Goal: Transaction & Acquisition: Purchase product/service

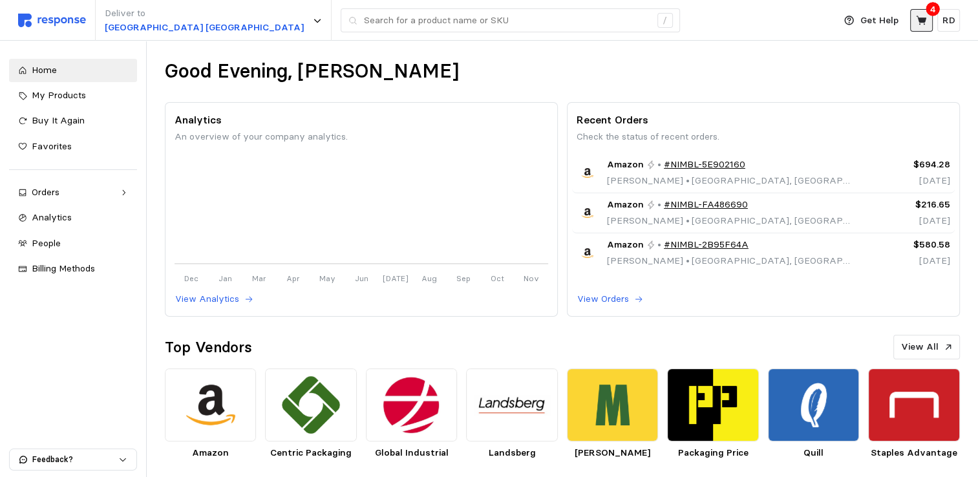
click at [921, 19] on icon at bounding box center [921, 20] width 10 height 9
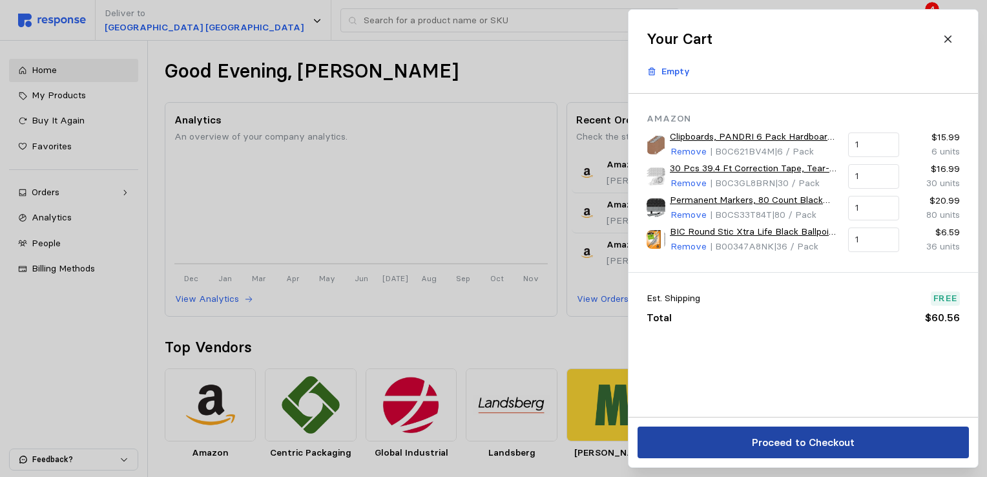
click at [810, 439] on p "Proceed to Checkout" at bounding box center [802, 442] width 103 height 16
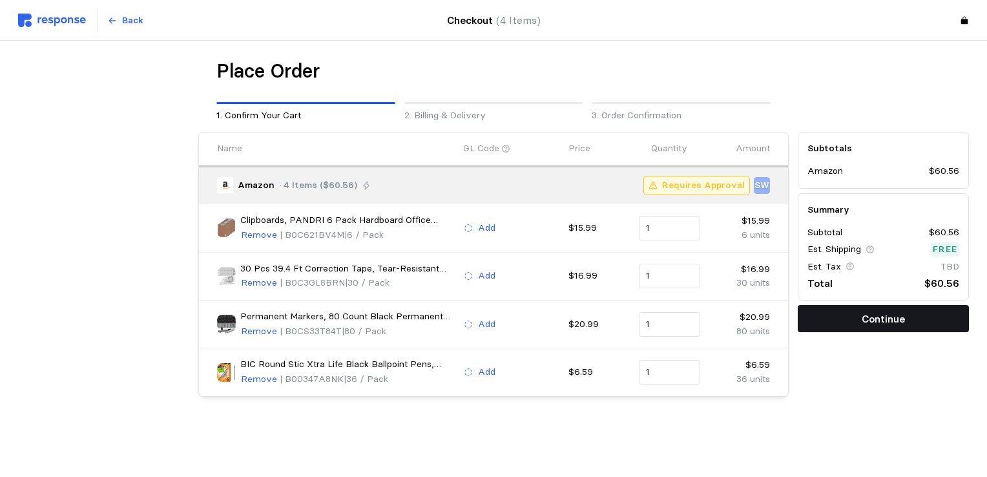
click at [885, 318] on p "Continue" at bounding box center [883, 319] width 43 height 16
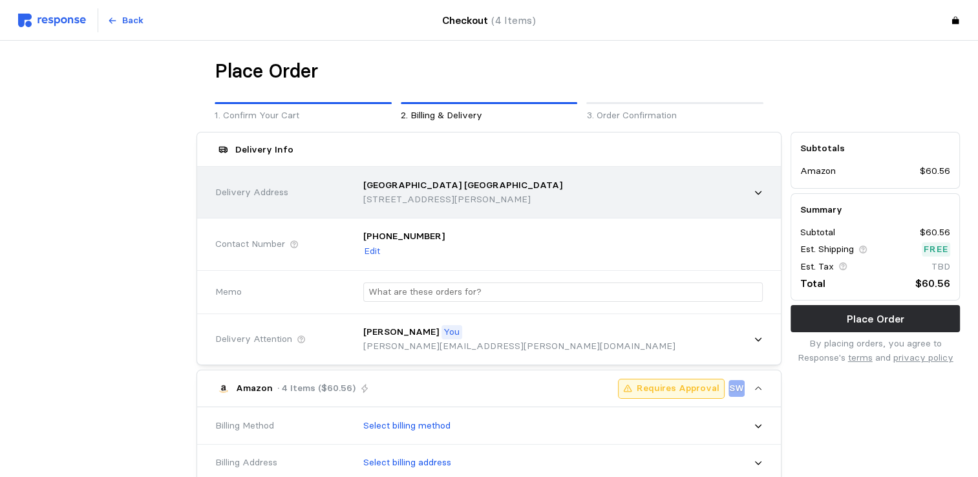
click at [745, 202] on div "[GEOGRAPHIC_DATA] [GEOGRAPHIC_DATA] [STREET_ADDRESS][PERSON_NAME]" at bounding box center [558, 192] width 408 height 46
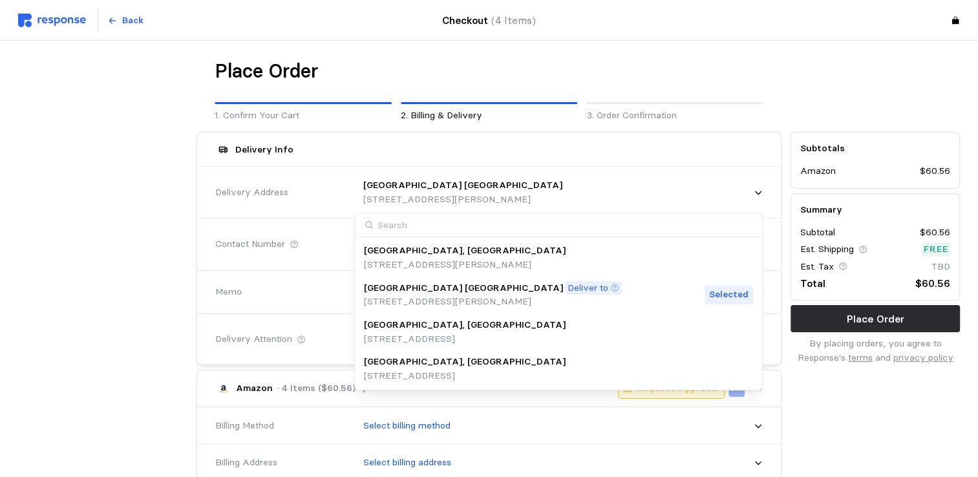
click at [543, 258] on p "[STREET_ADDRESS][PERSON_NAME]" at bounding box center [465, 265] width 202 height 14
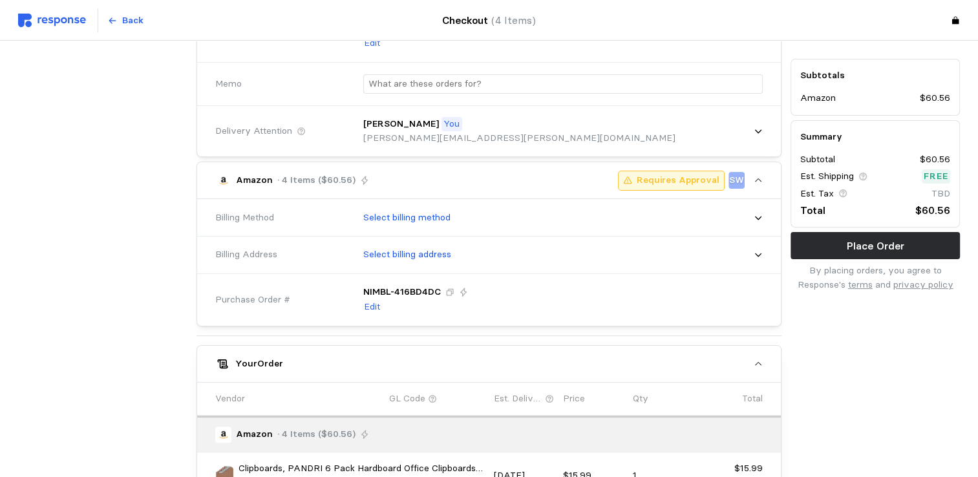
scroll to position [209, 0]
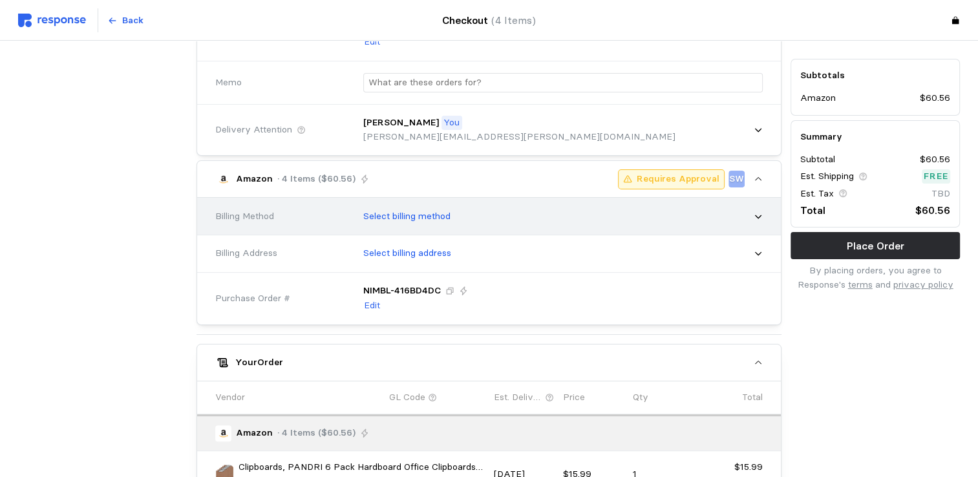
click at [752, 215] on div "Select billing method" at bounding box center [558, 216] width 408 height 32
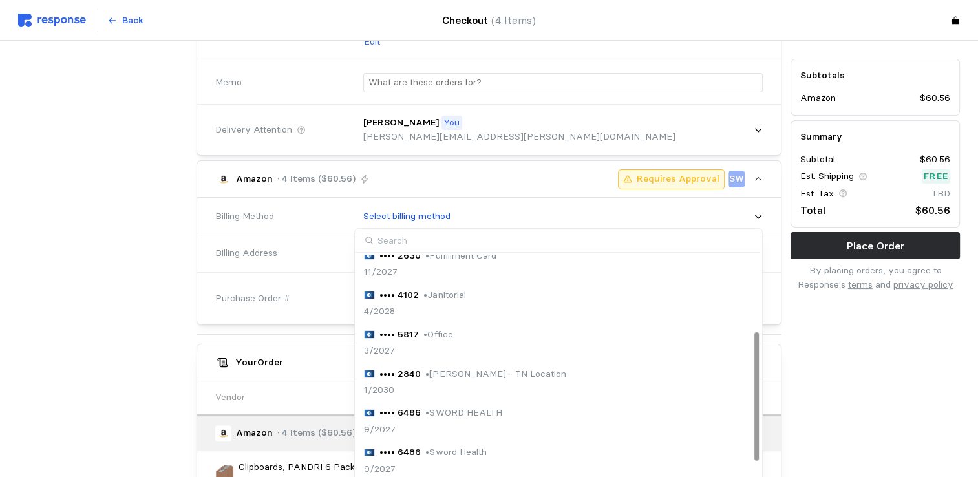
scroll to position [121, 0]
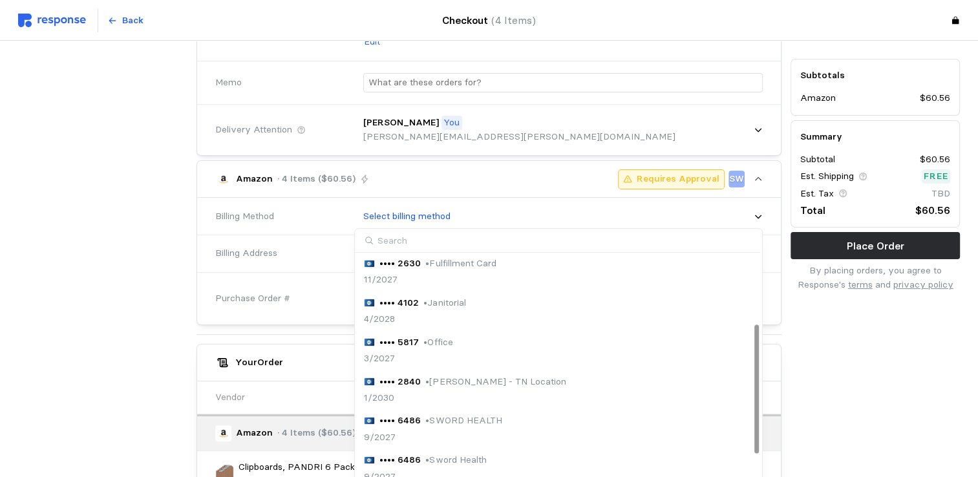
click at [523, 384] on div "•••• 2840 • [PERSON_NAME] - TN Location 1/2030" at bounding box center [558, 390] width 389 height 30
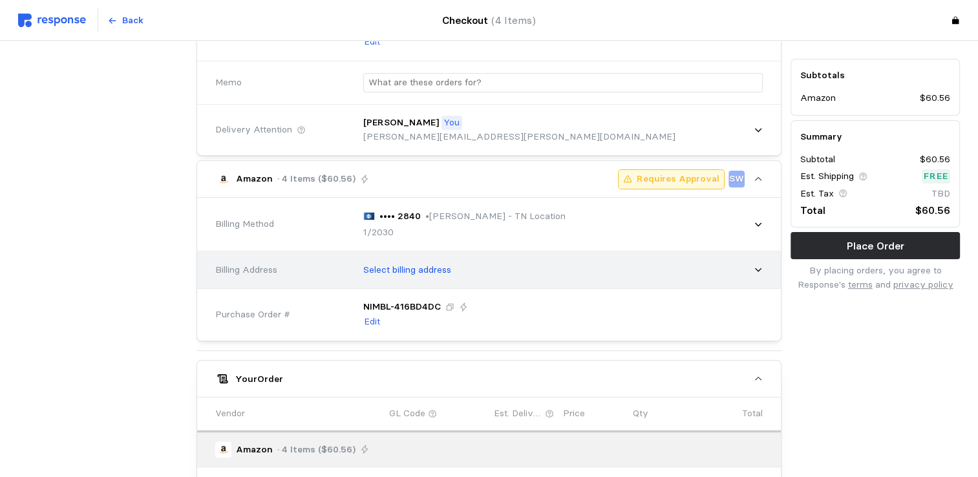
click at [759, 269] on icon at bounding box center [757, 269] width 9 height 9
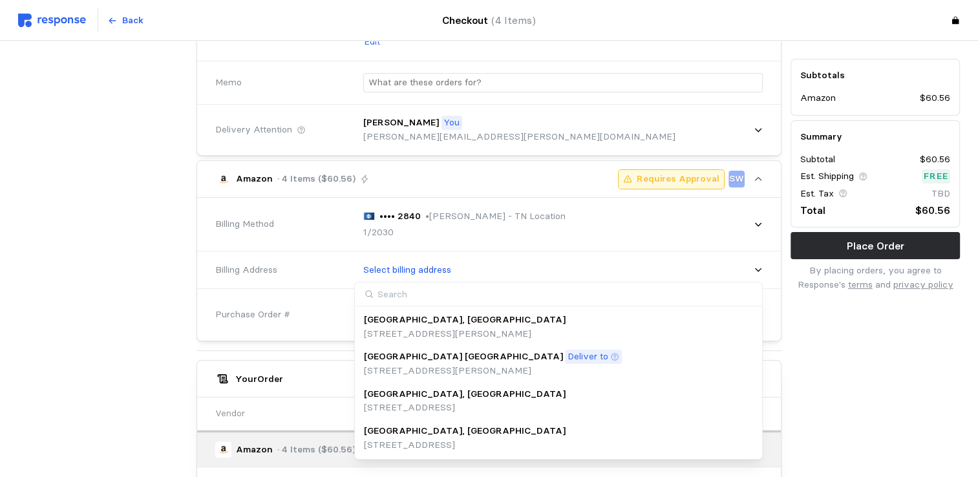
click at [496, 437] on div "[GEOGRAPHIC_DATA], [GEOGRAPHIC_DATA]" at bounding box center [465, 431] width 202 height 14
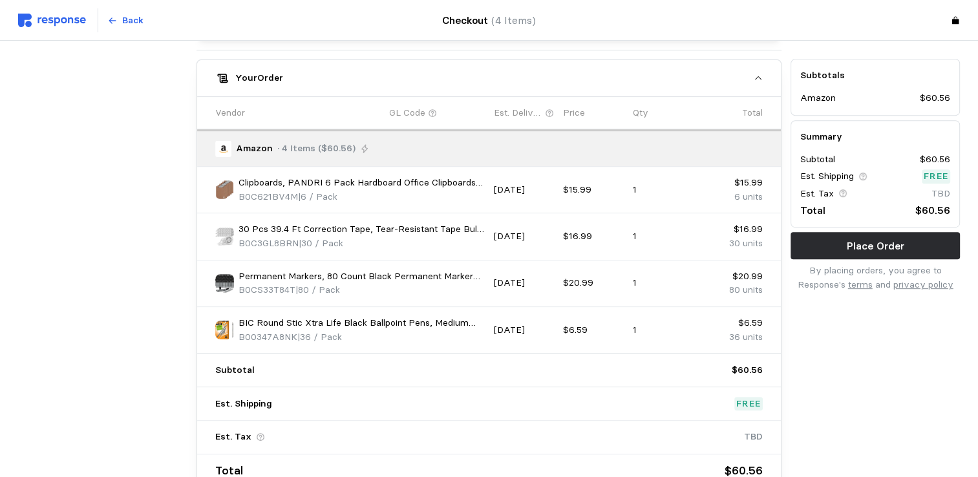
scroll to position [540, 0]
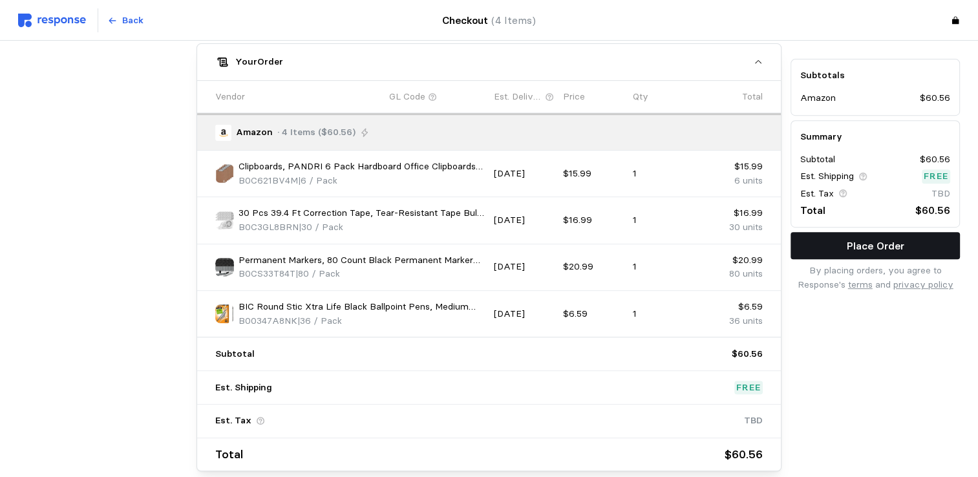
click at [881, 243] on p "Place Order" at bounding box center [875, 246] width 58 height 16
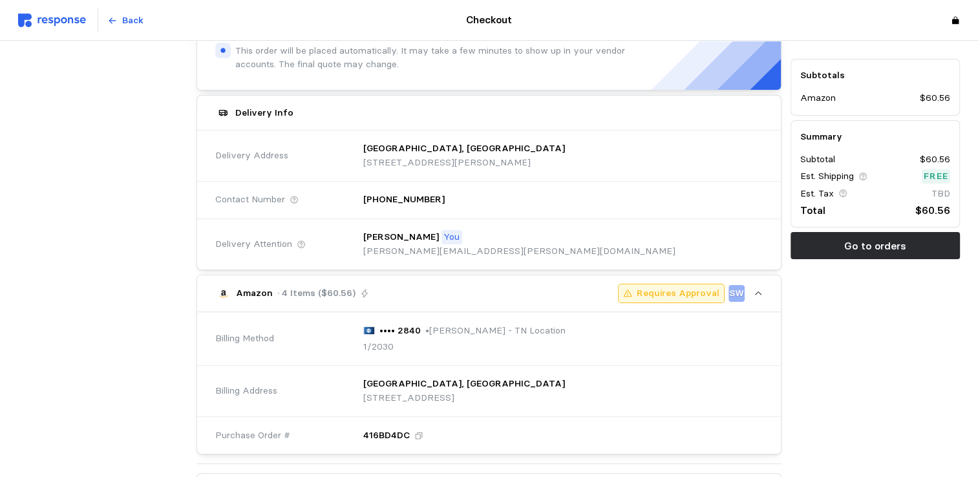
scroll to position [235, 0]
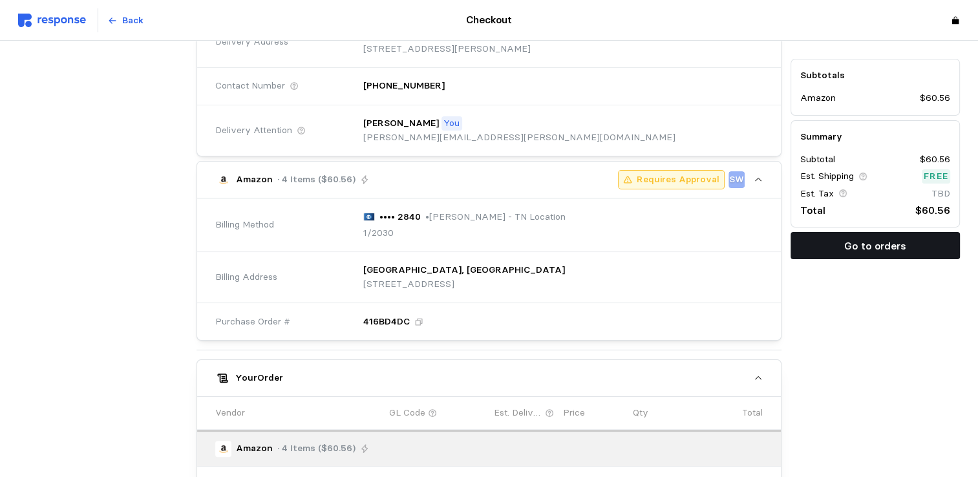
click at [890, 246] on p "Go to orders" at bounding box center [875, 246] width 62 height 16
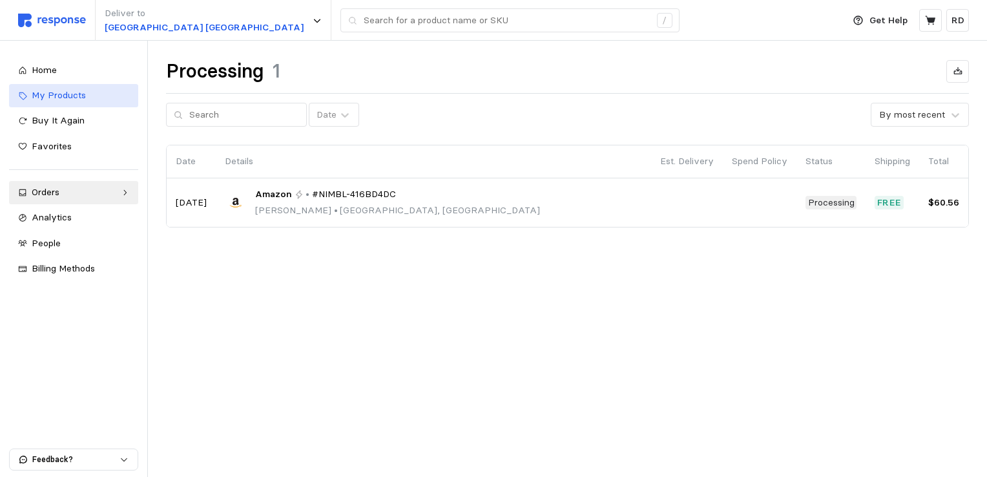
click at [59, 95] on span "My Products" at bounding box center [59, 95] width 54 height 12
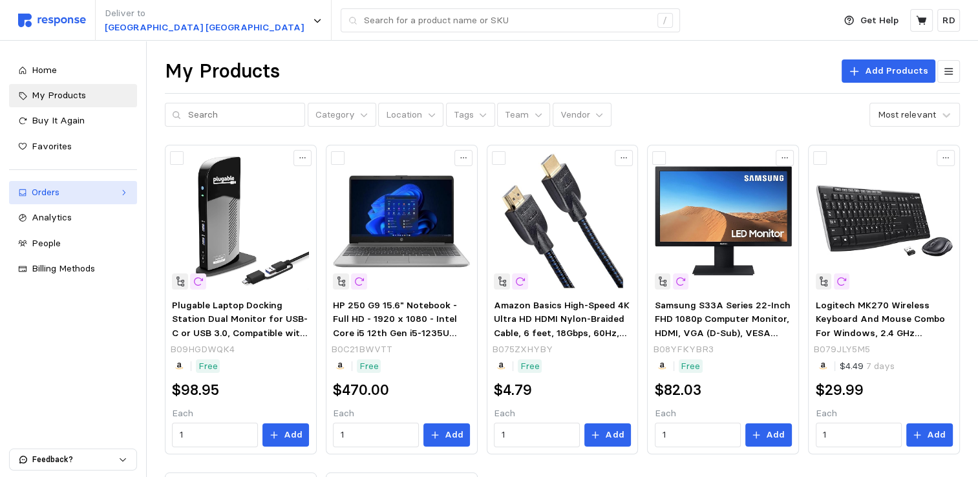
click at [70, 194] on div "Orders" at bounding box center [73, 192] width 83 height 14
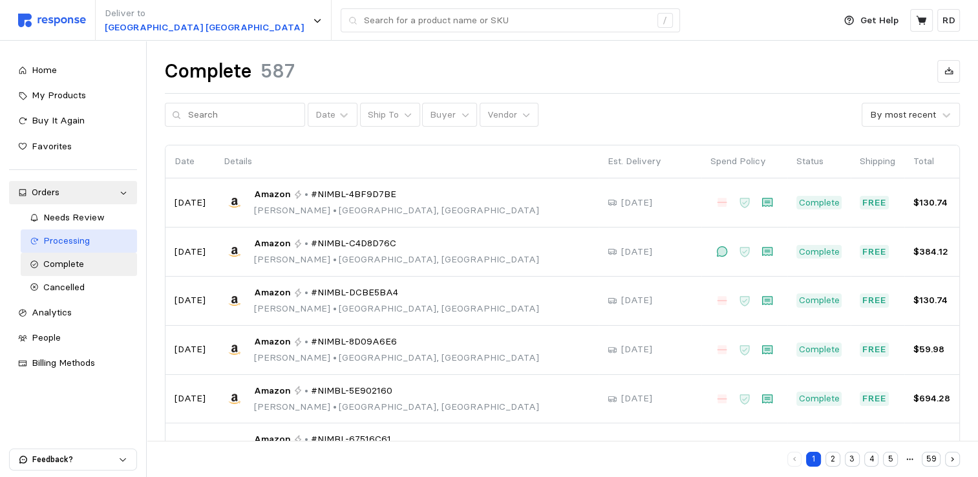
click at [75, 241] on span "Processing" at bounding box center [66, 241] width 47 height 12
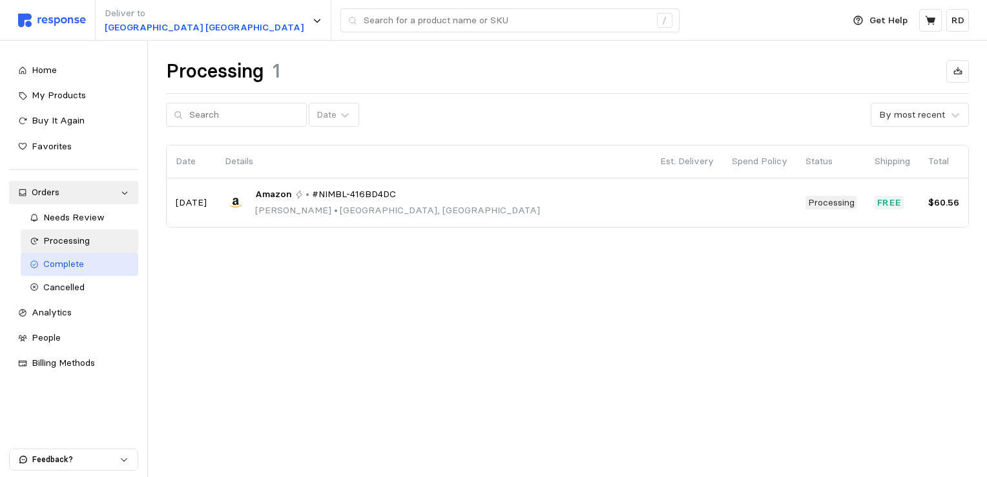
click at [84, 257] on div "Complete" at bounding box center [86, 264] width 87 height 14
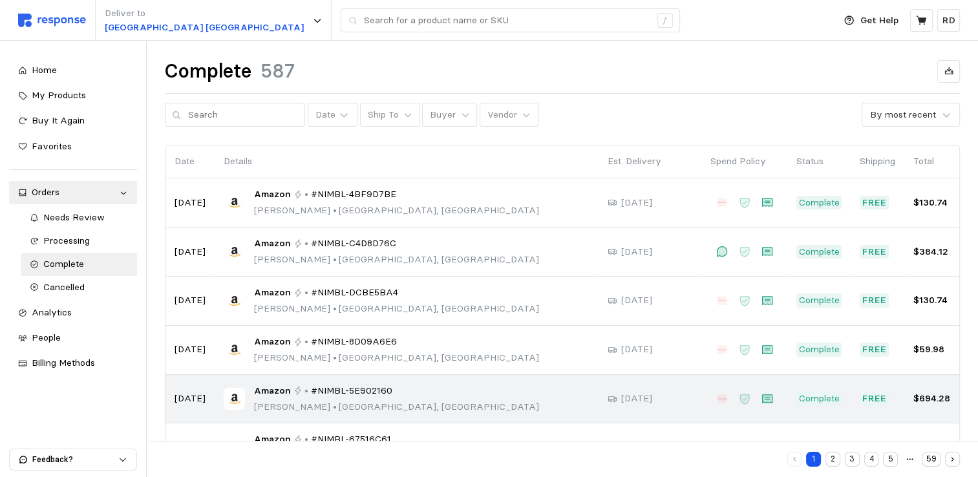
click at [341, 394] on span "#NIMBL-5E902160" at bounding box center [351, 391] width 81 height 14
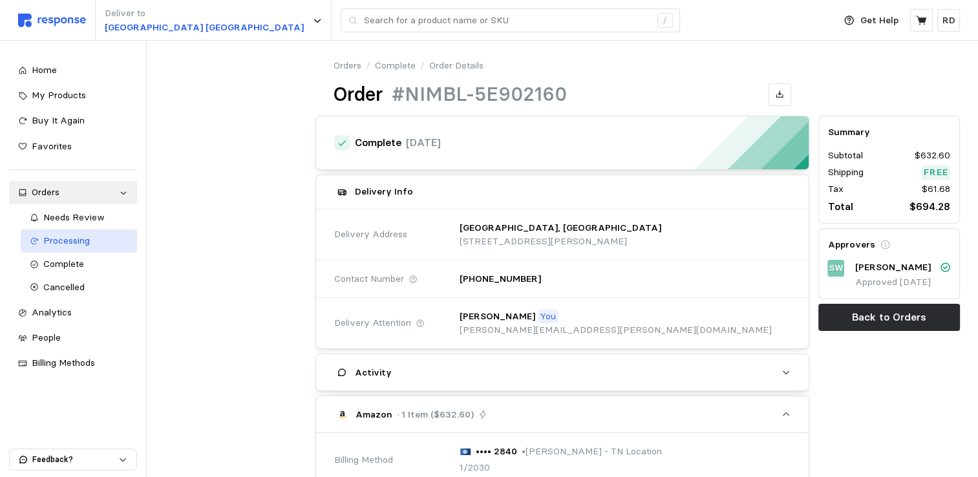
click at [72, 236] on span "Processing" at bounding box center [66, 241] width 47 height 12
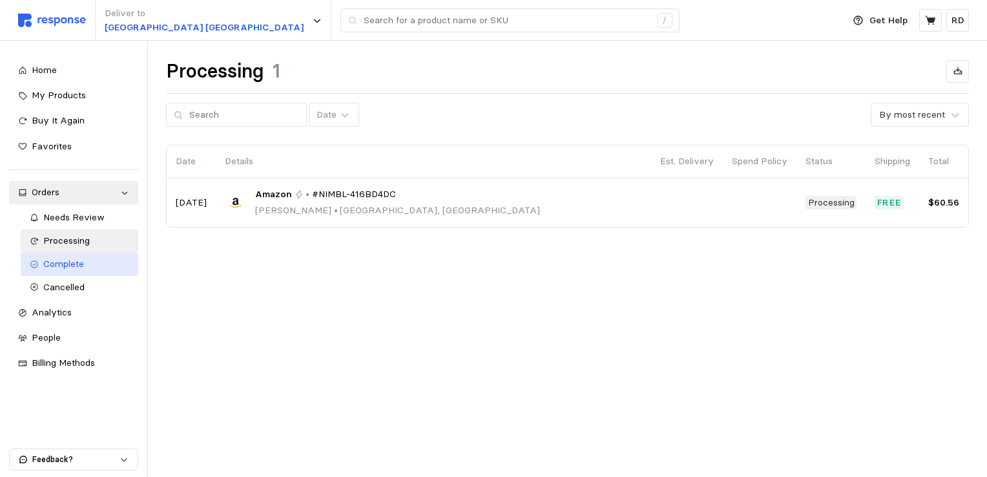
click at [84, 257] on div "Complete" at bounding box center [86, 264] width 87 height 14
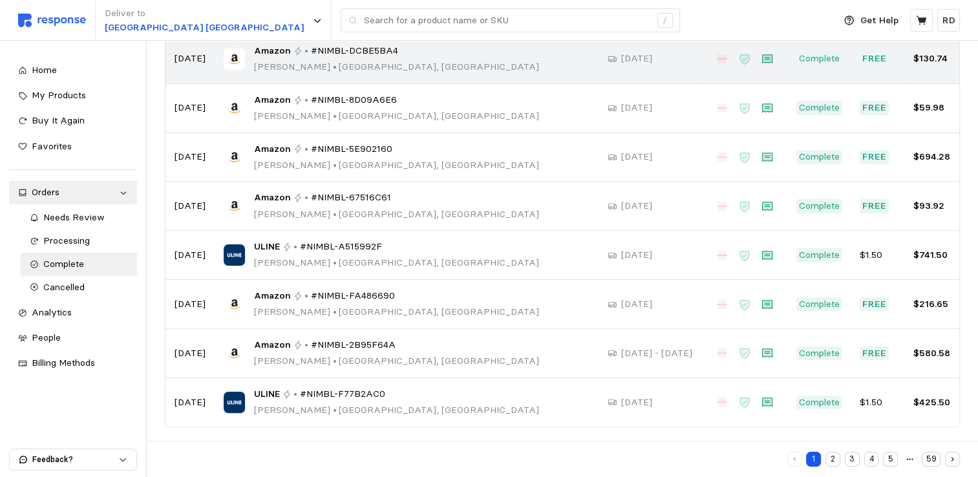
scroll to position [244, 0]
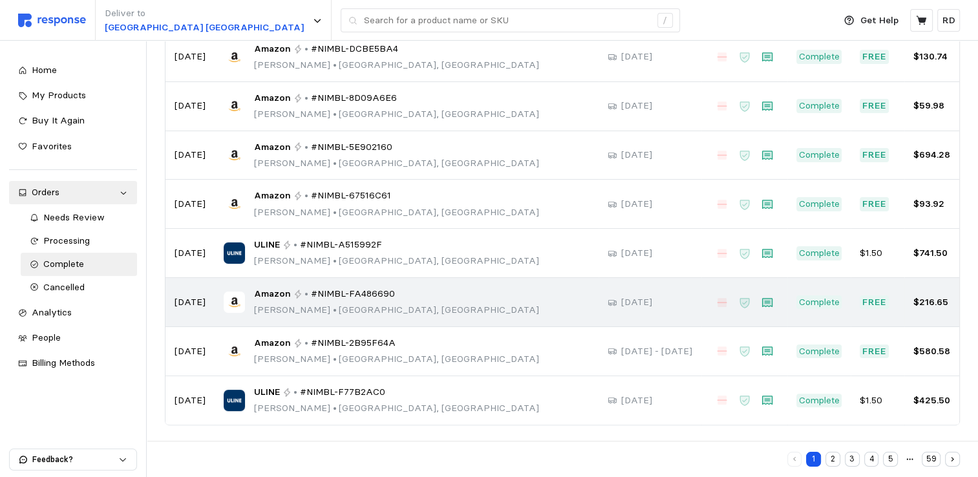
click at [306, 303] on p "[PERSON_NAME] • [GEOGRAPHIC_DATA], [GEOGRAPHIC_DATA]" at bounding box center [396, 310] width 285 height 14
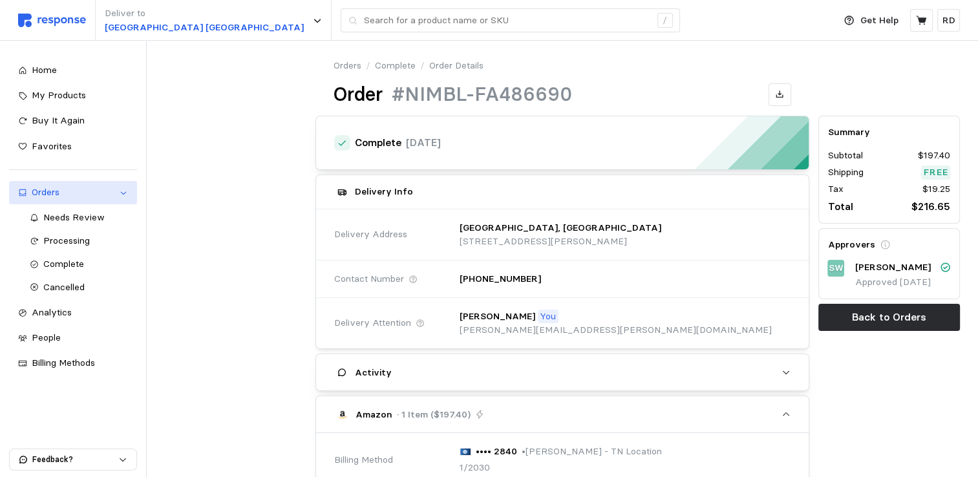
click at [83, 190] on div "Orders" at bounding box center [73, 192] width 83 height 14
click at [68, 193] on div "Orders" at bounding box center [73, 192] width 83 height 14
click at [76, 264] on span "Complete" at bounding box center [63, 264] width 41 height 12
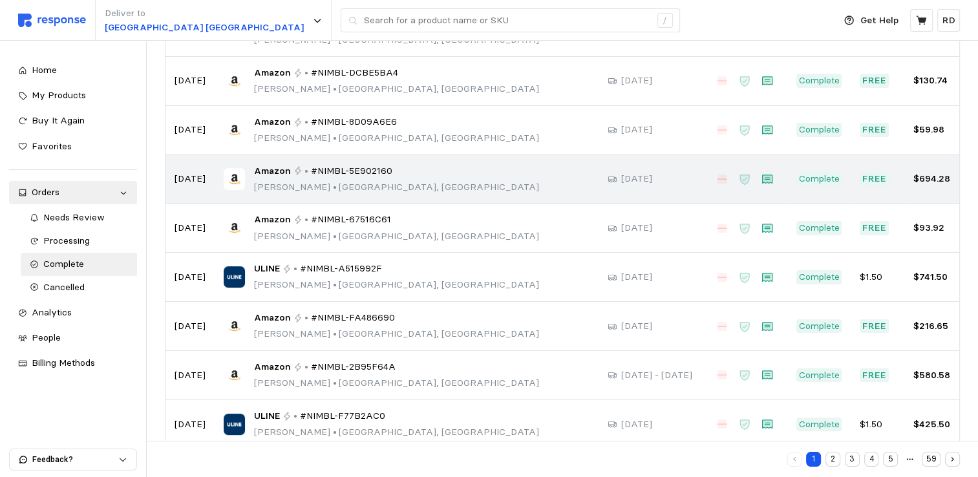
scroll to position [244, 0]
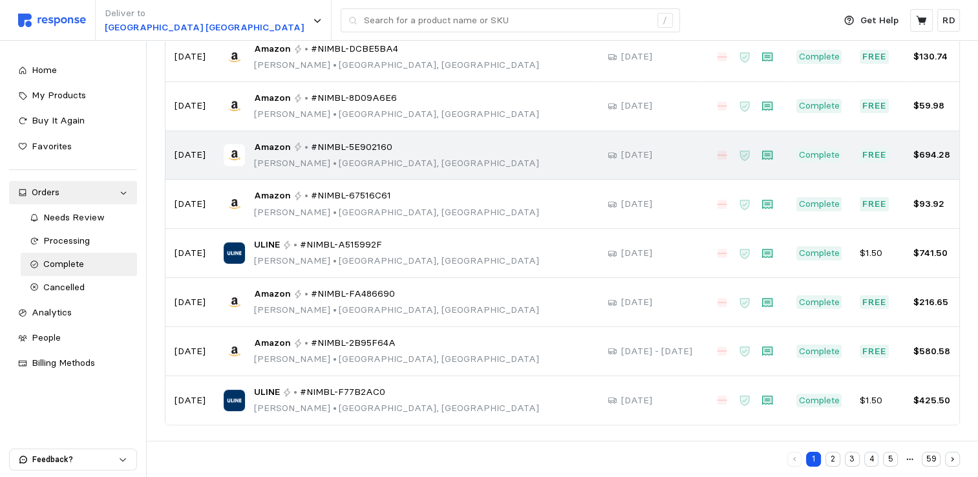
click at [342, 162] on p "[PERSON_NAME] • [GEOGRAPHIC_DATA], [GEOGRAPHIC_DATA]" at bounding box center [396, 163] width 285 height 14
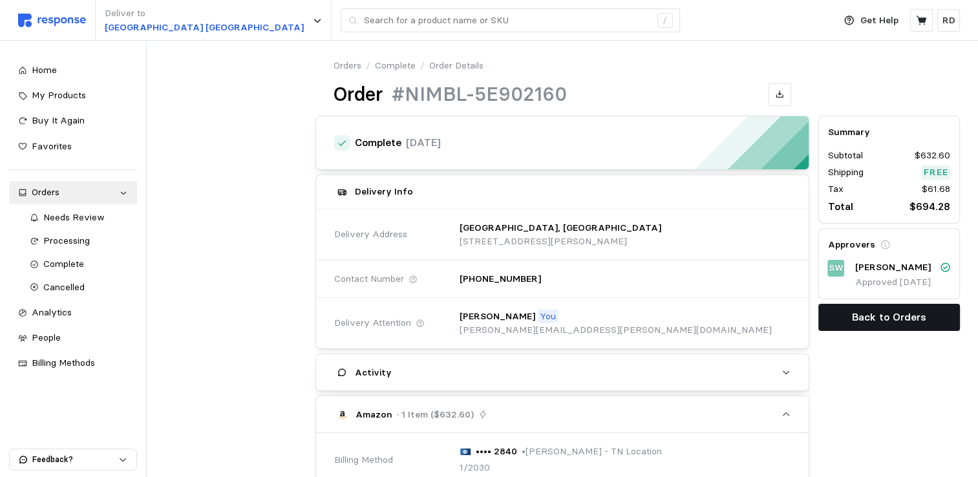
click at [907, 319] on p "Back to Orders" at bounding box center [889, 317] width 74 height 16
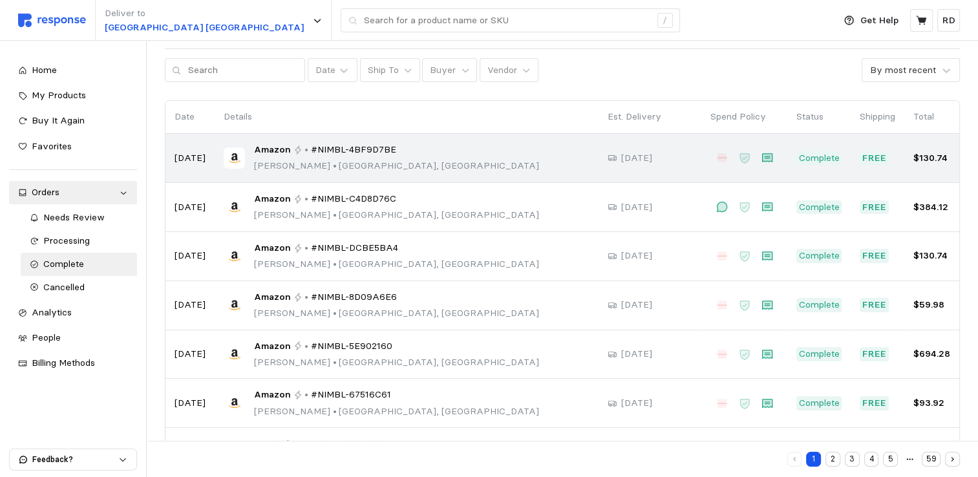
scroll to position [87, 0]
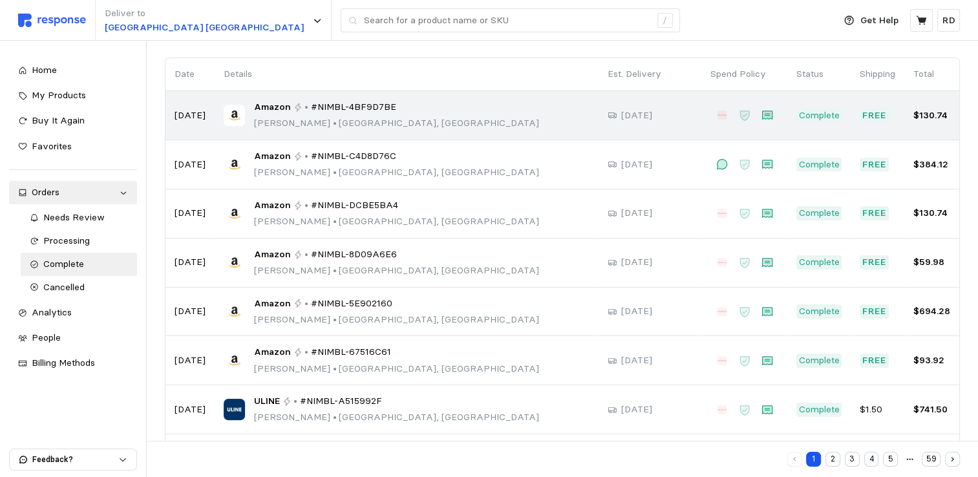
click at [419, 221] on div "Amazon • #NIMBL-DCBE5BA4 [PERSON_NAME] • [GEOGRAPHIC_DATA], [GEOGRAPHIC_DATA]" at bounding box center [407, 213] width 366 height 30
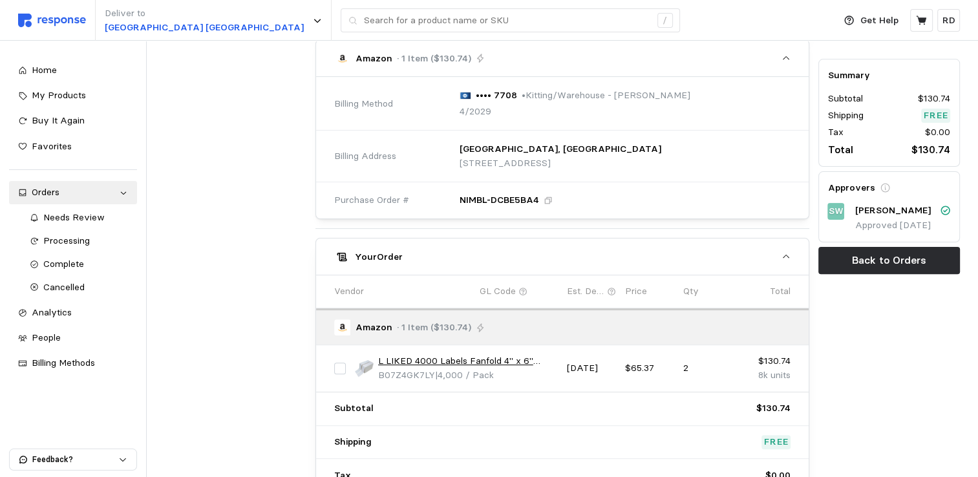
scroll to position [473, 0]
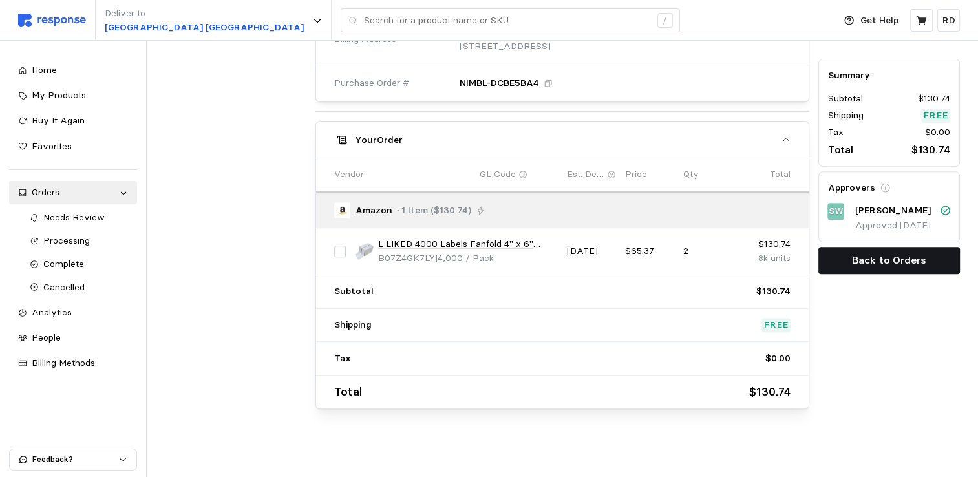
click at [885, 257] on p "Back to Orders" at bounding box center [889, 260] width 74 height 16
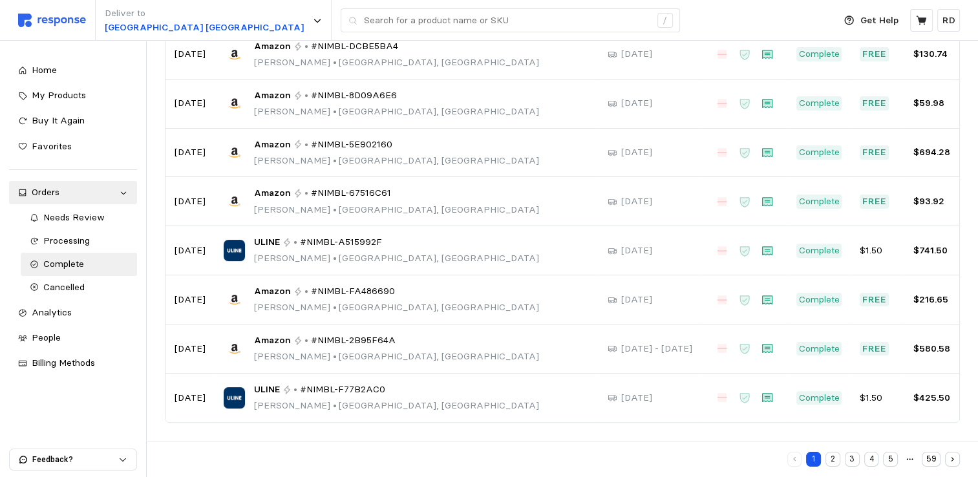
scroll to position [244, 0]
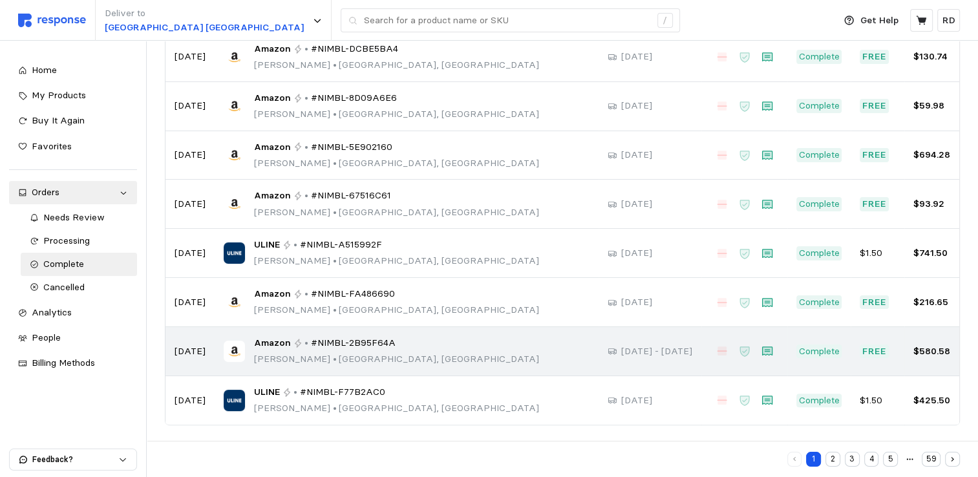
click at [333, 350] on div "Amazon • #NIMBL-2B95F64A [PERSON_NAME] • [GEOGRAPHIC_DATA], [GEOGRAPHIC_DATA]" at bounding box center [396, 351] width 285 height 30
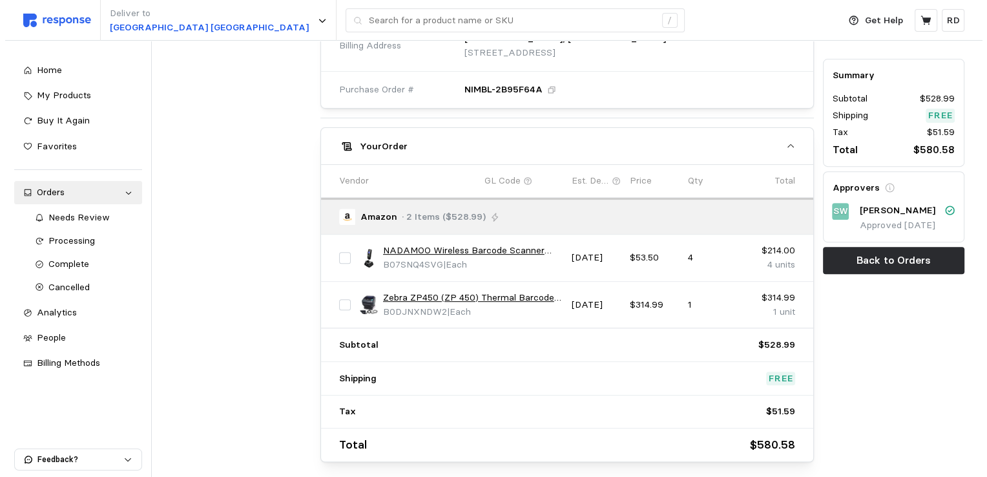
scroll to position [465, 0]
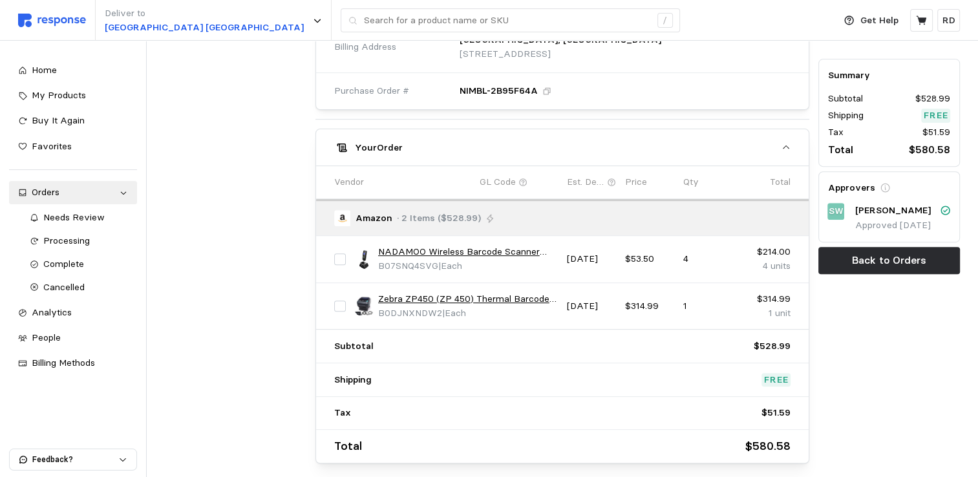
click at [483, 247] on link "NADAMOO Wireless Barcode Scanner Compatible with Bluetooth, with Charging Dock,…" at bounding box center [468, 252] width 180 height 14
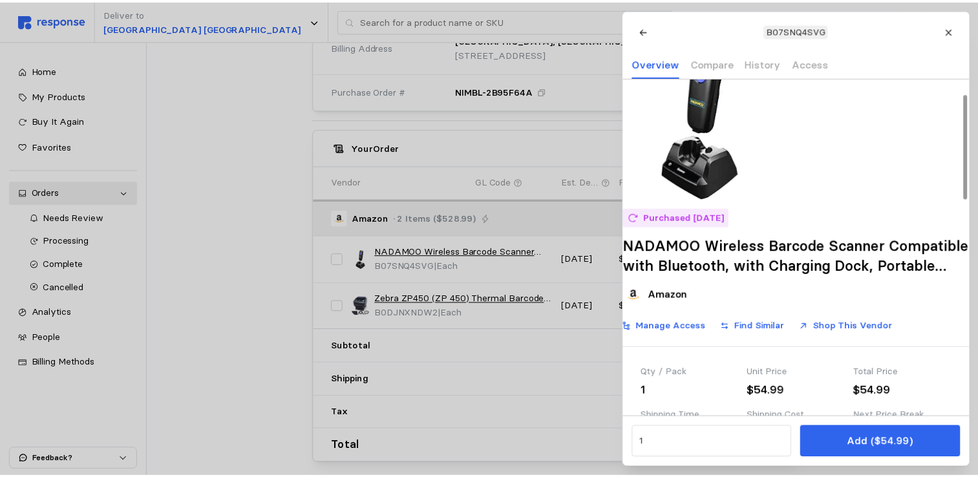
scroll to position [21, 0]
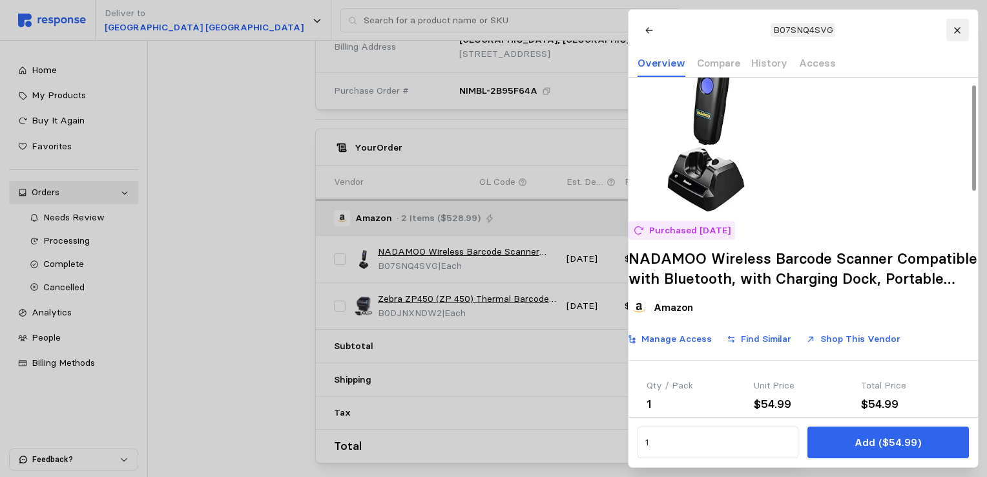
click at [960, 33] on icon at bounding box center [957, 30] width 9 height 9
